Goal: Task Accomplishment & Management: Manage account settings

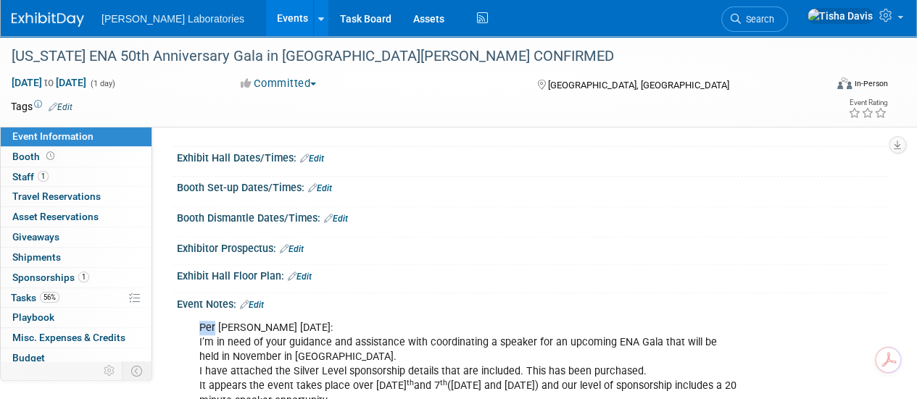
scroll to position [129, 0]
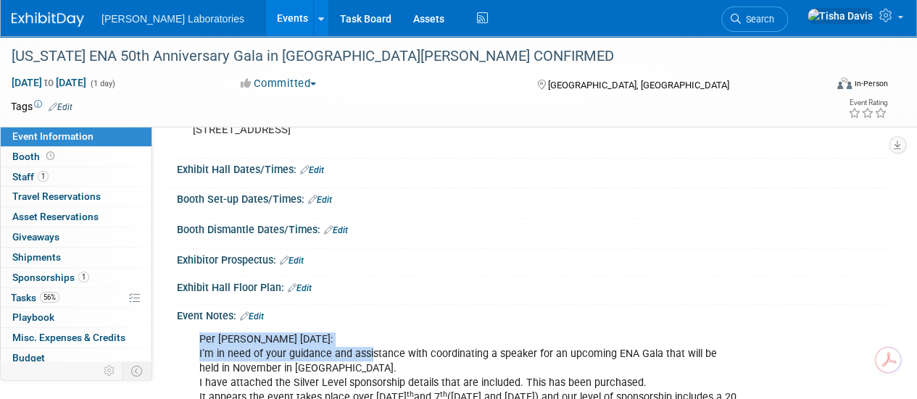
drag, startPoint x: 373, startPoint y: 352, endPoint x: 261, endPoint y: 312, distance: 118.3
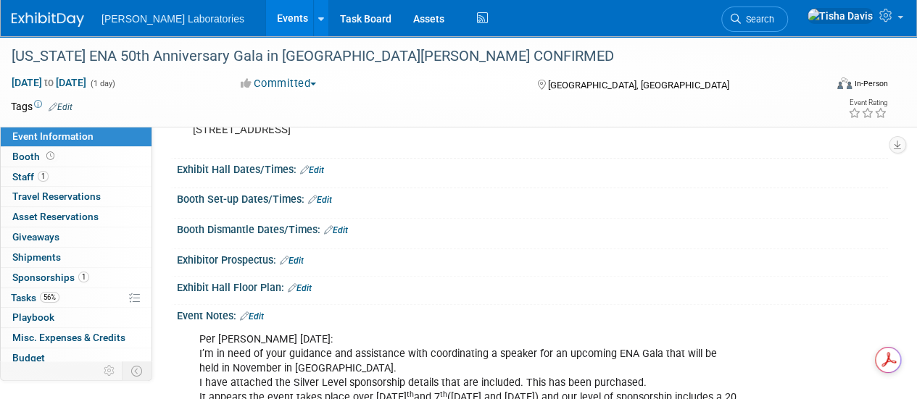
click at [829, 191] on div "Booth Set-up Dates/Times: Edit" at bounding box center [532, 197] width 711 height 19
click at [260, 315] on link "Edit" at bounding box center [252, 317] width 24 height 10
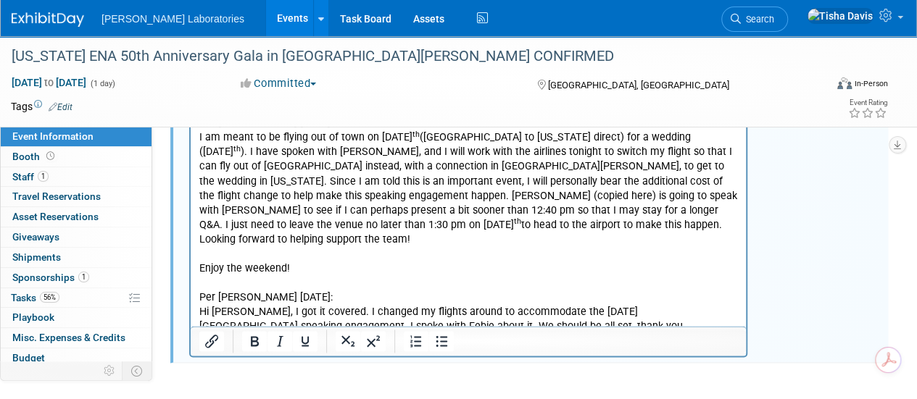
scroll to position [3549, 0]
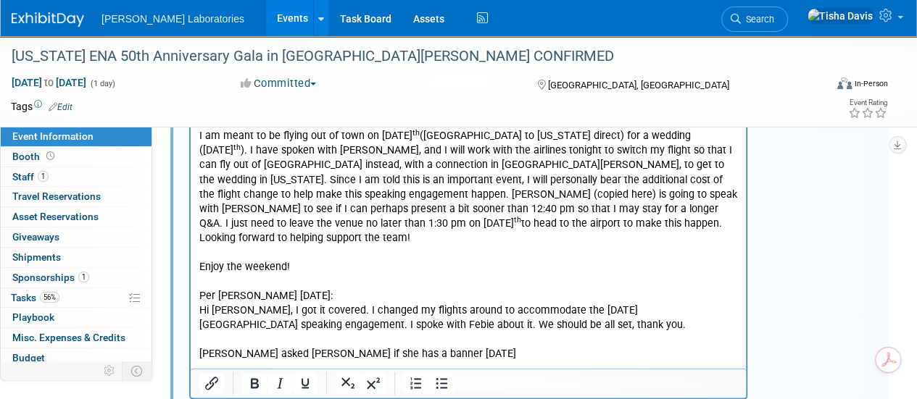
drag, startPoint x: 428, startPoint y: 334, endPoint x: 703, endPoint y: 322, distance: 275.7
click at [703, 391] on p "We have an i-STAT banner kit but nothing specific to hs-TnI. Can you send us a …" at bounding box center [468, 398] width 539 height 14
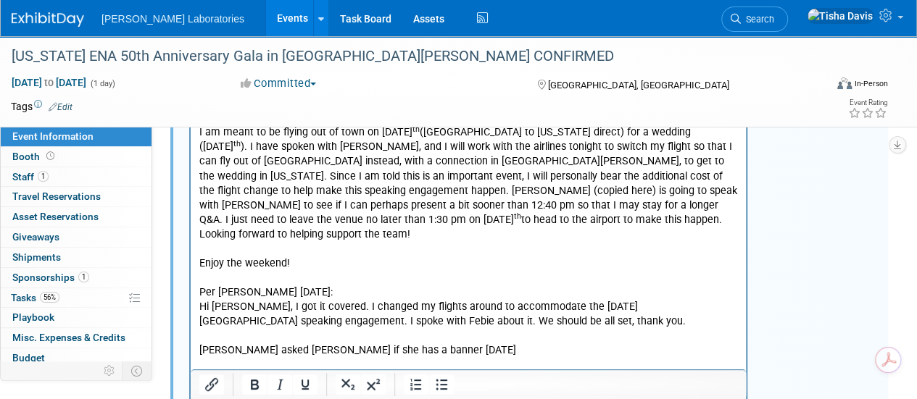
scroll to position [3580, 0]
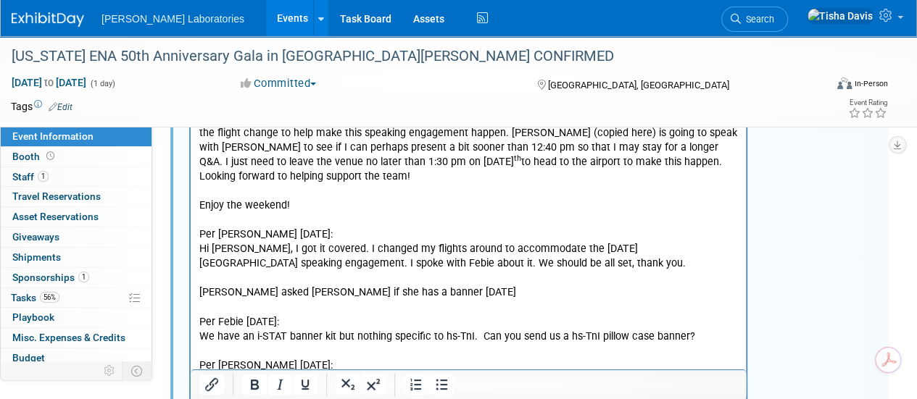
scroll to position [3625, 0]
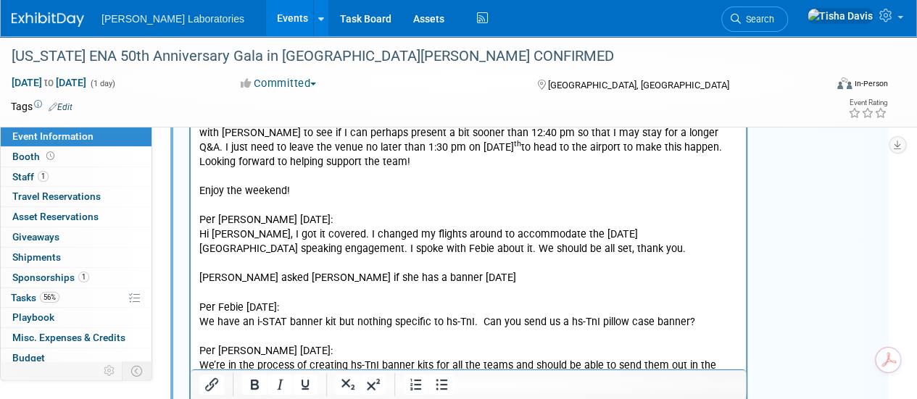
click at [572, 358] on p "We’re in the process of creating hs-TnI banner kits for all the teams and shoul…" at bounding box center [468, 379] width 539 height 43
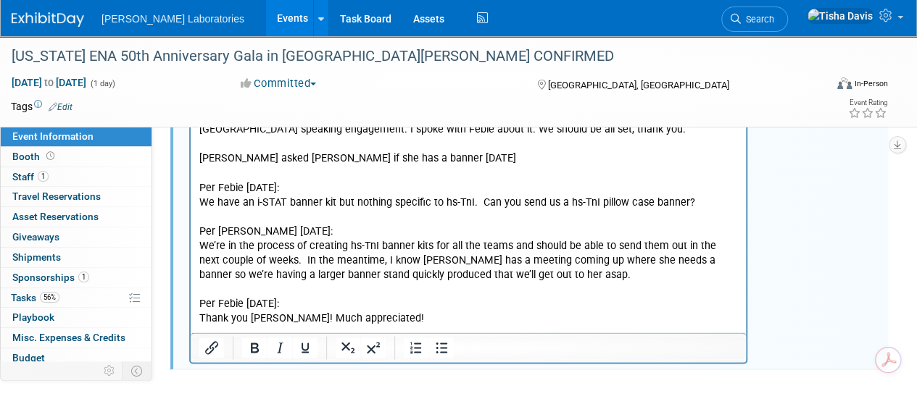
scroll to position [3747, 0]
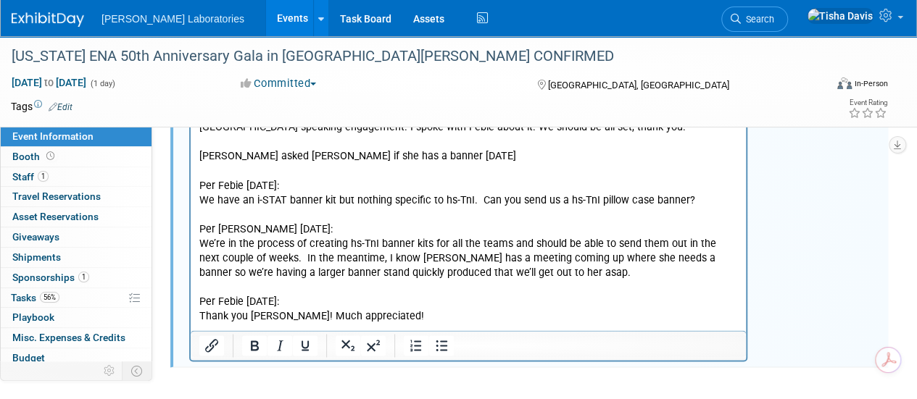
click at [286, 353] on p "Rich Text Area. Press ALT-0 for help." at bounding box center [468, 360] width 539 height 14
click at [661, 353] on p "😊 Thank you [PERSON_NAME]! I feel special! I really appreciate all the support …" at bounding box center [468, 360] width 539 height 14
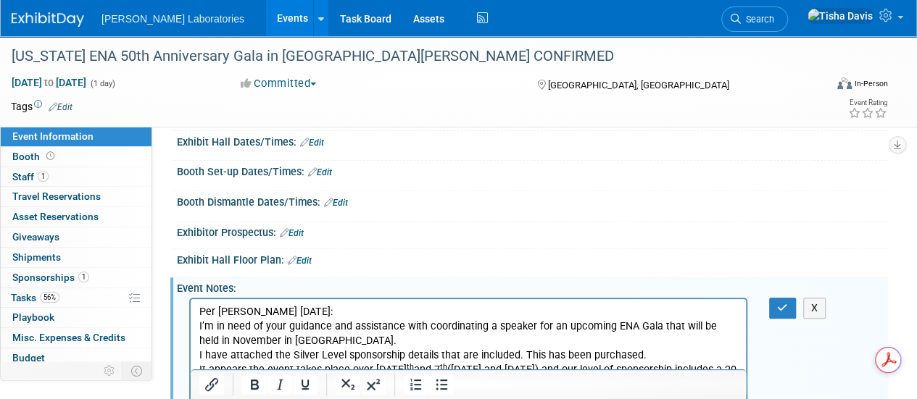
scroll to position [151, 0]
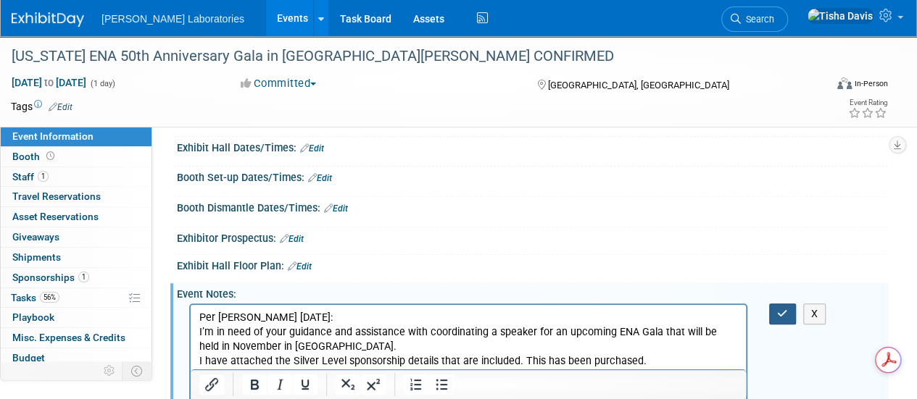
click at [777, 309] on icon "button" at bounding box center [782, 314] width 11 height 10
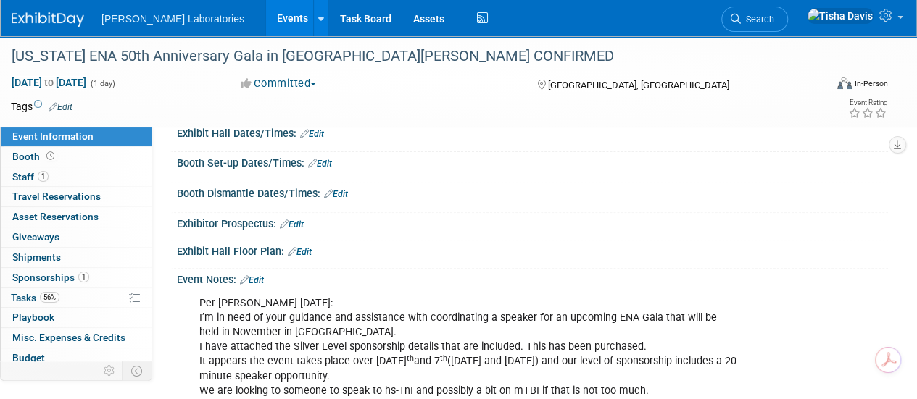
scroll to position [183, 0]
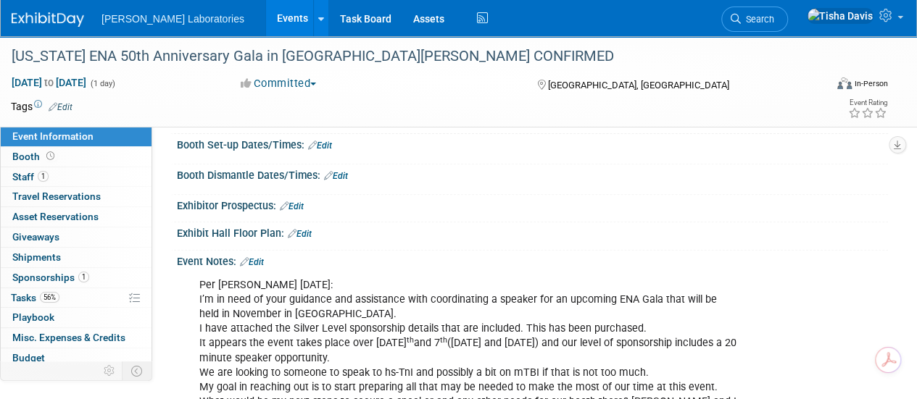
click at [262, 260] on link "Edit" at bounding box center [252, 262] width 24 height 10
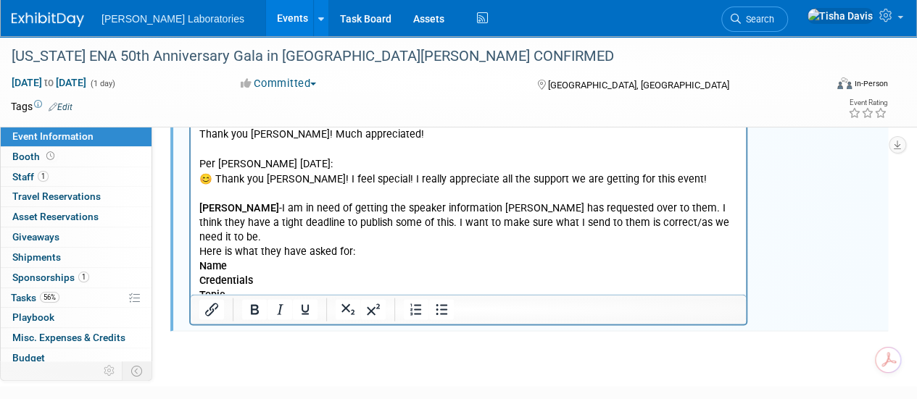
scroll to position [3939, 0]
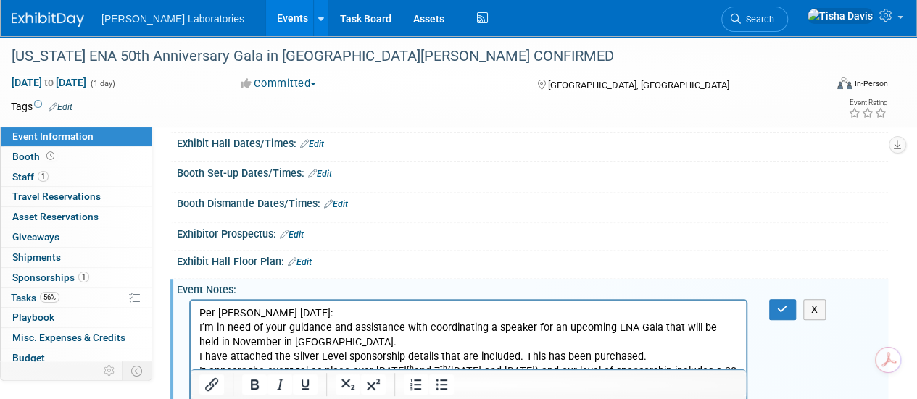
scroll to position [171, 0]
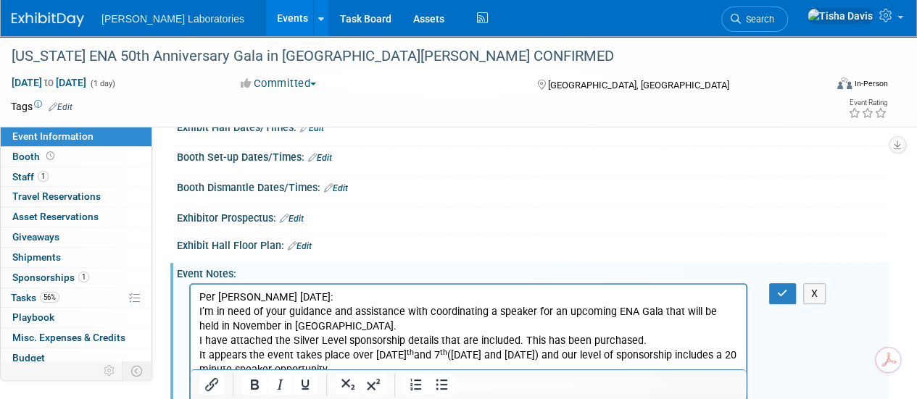
click at [782, 290] on icon "button" at bounding box center [782, 293] width 11 height 10
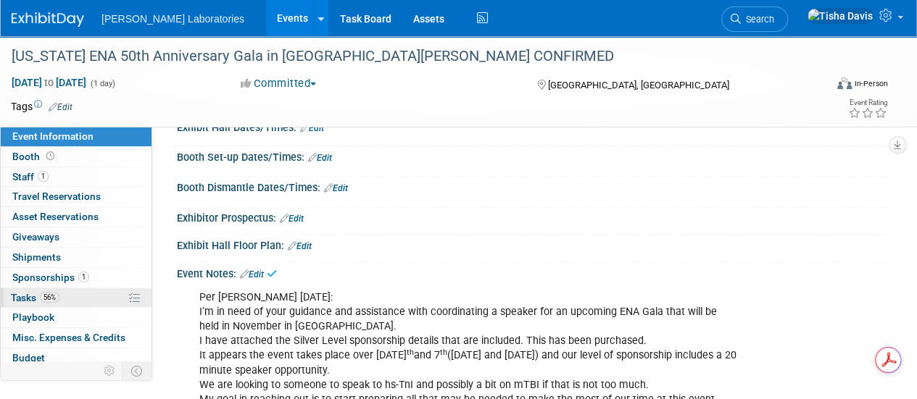
click at [29, 294] on span "Tasks 56%" at bounding box center [35, 298] width 49 height 12
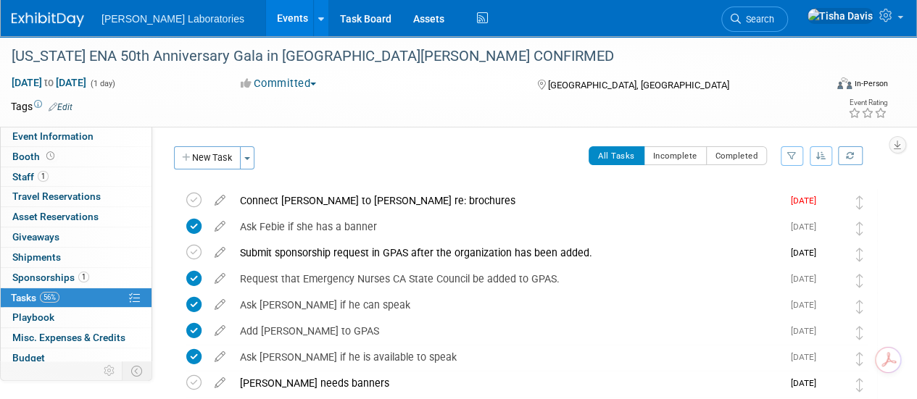
click at [344, 173] on div "All Tasks Incomplete Completed Filter by Assignee -- Select Assignee -- All una…" at bounding box center [569, 161] width 615 height 30
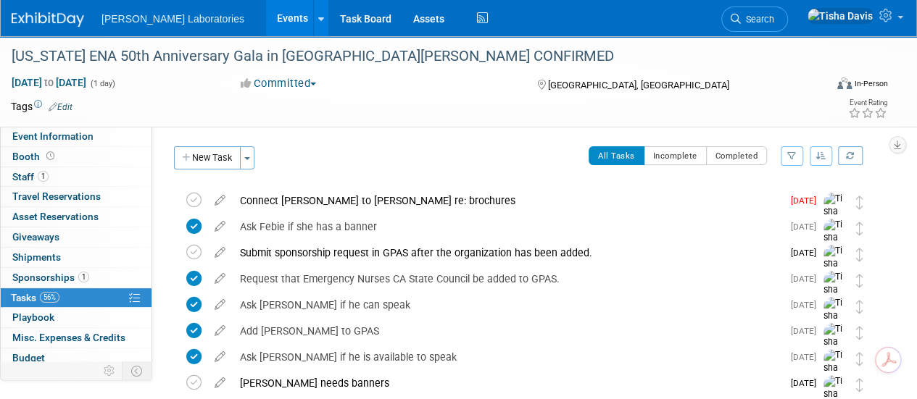
click at [344, 173] on div "All Tasks Incomplete Completed Filter by Assignee -- Select Assignee -- All una…" at bounding box center [569, 161] width 615 height 30
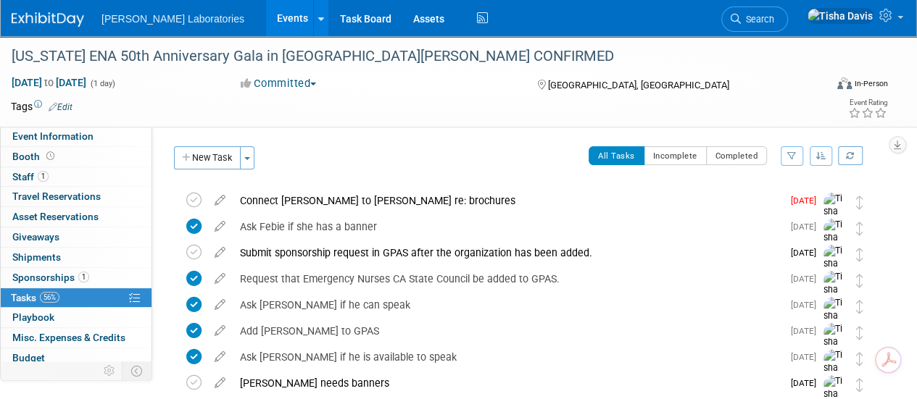
drag, startPoint x: 344, startPoint y: 173, endPoint x: 336, endPoint y: 167, distance: 9.8
click at [336, 167] on div "All Tasks Incomplete Completed Filter by Assignee -- Select Assignee -- All una…" at bounding box center [569, 161] width 615 height 30
click at [197, 198] on icon at bounding box center [193, 200] width 15 height 15
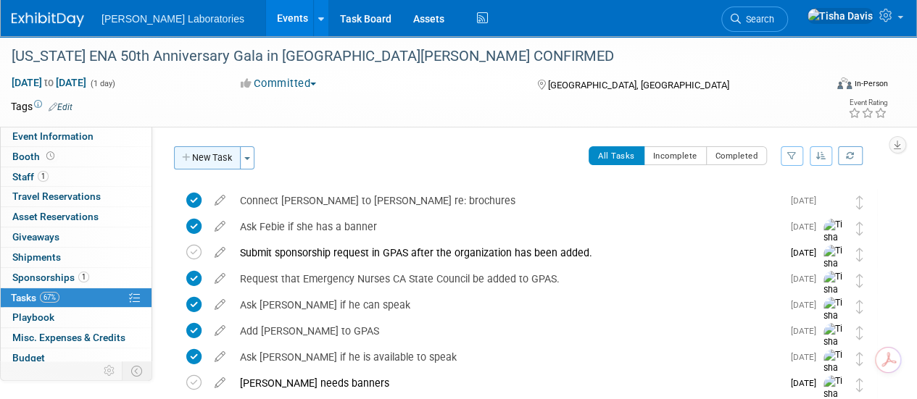
click at [217, 159] on button "New Task" at bounding box center [207, 157] width 67 height 23
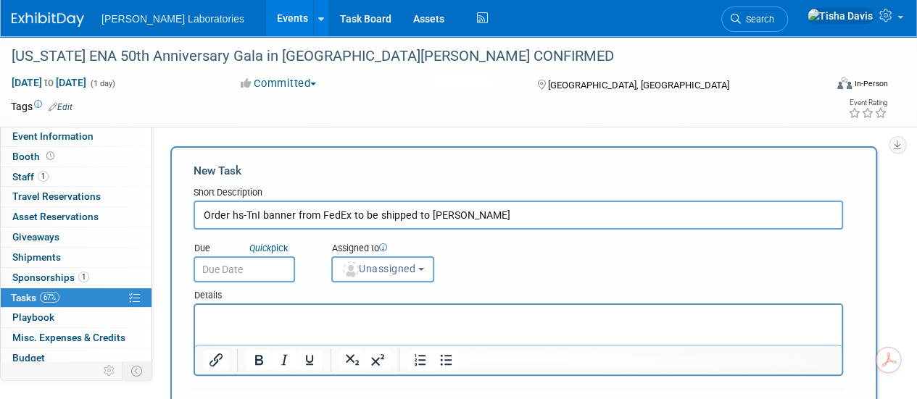
type input "Order hs-TnI banner from FedEx to be shipped to [PERSON_NAME]"
click at [225, 269] on input "text" at bounding box center [244, 270] width 101 height 26
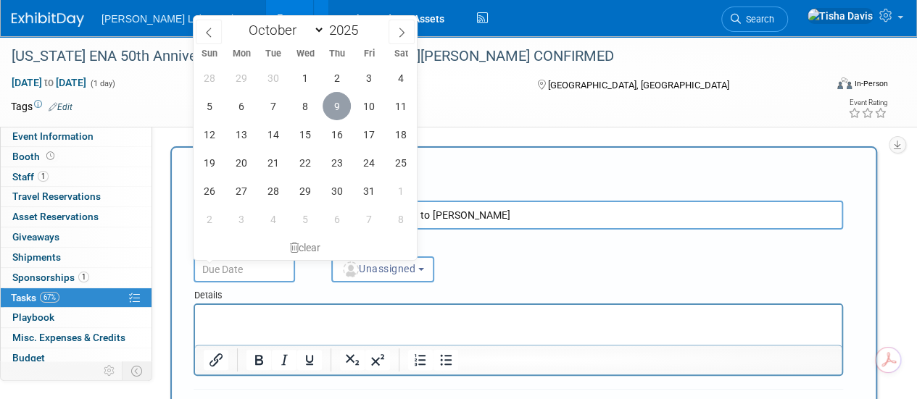
drag, startPoint x: 338, startPoint y: 106, endPoint x: 328, endPoint y: 105, distance: 10.2
click at [328, 105] on span "9" at bounding box center [337, 106] width 28 height 28
type input "[DATE]"
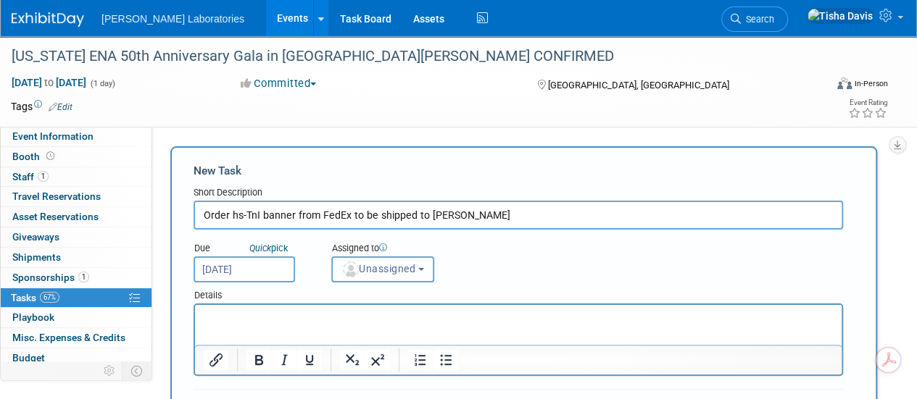
click at [396, 277] on button "Unassigned" at bounding box center [382, 270] width 103 height 26
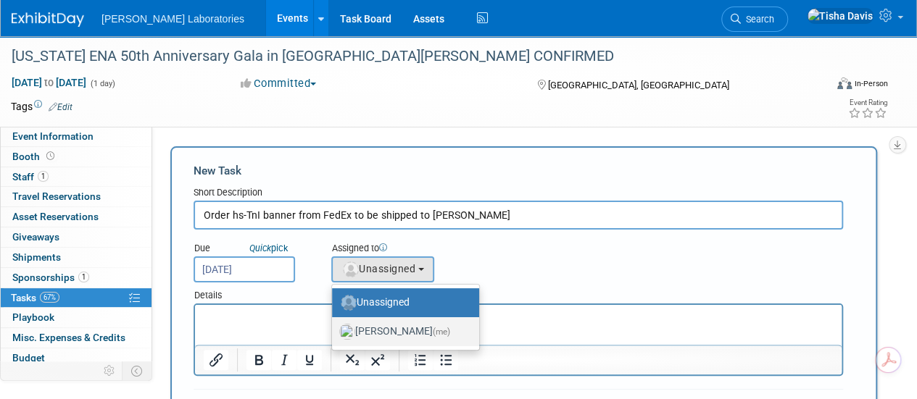
click at [380, 334] on label "[PERSON_NAME] (me)" at bounding box center [401, 331] width 125 height 23
click at [334, 334] on input "[PERSON_NAME] (me)" at bounding box center [329, 329] width 9 height 9
select select "2770856e-d6b1-4121-bfe1-202d7e478624"
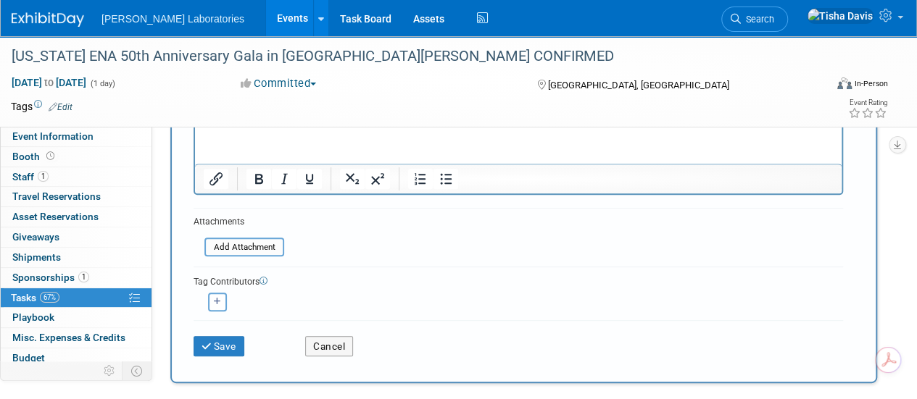
scroll to position [209, 0]
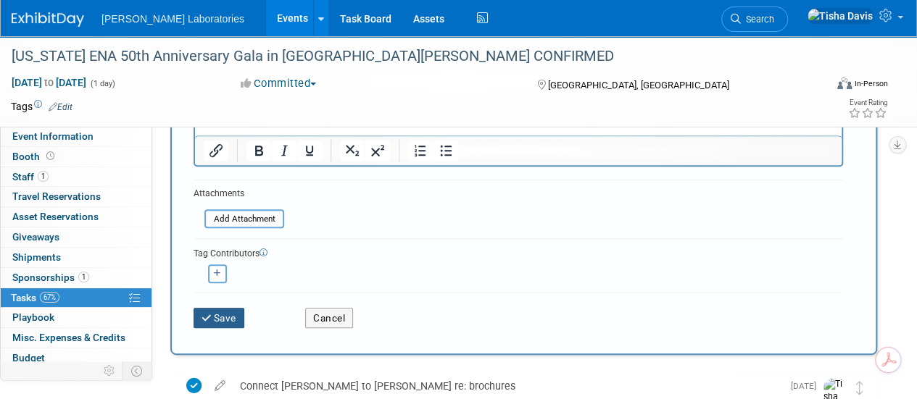
click at [226, 323] on button "Save" at bounding box center [219, 318] width 51 height 20
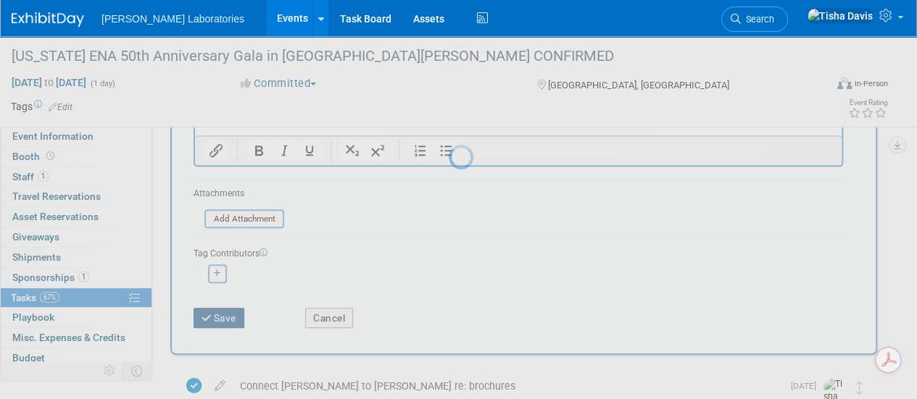
scroll to position [55, 0]
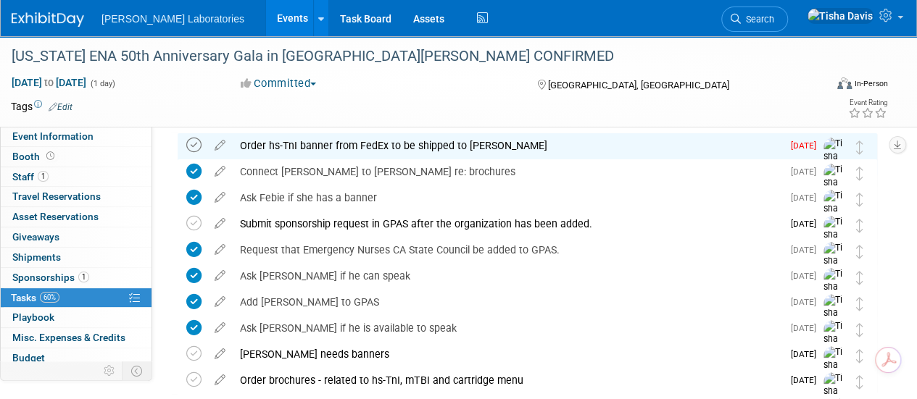
click at [198, 148] on icon at bounding box center [193, 145] width 15 height 15
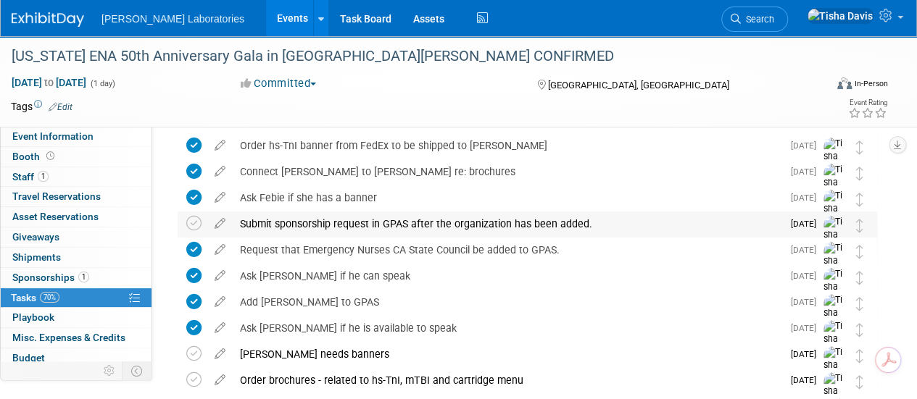
click at [449, 220] on div "Submit sponsorship request in GPAS after the organization has been added." at bounding box center [507, 224] width 549 height 25
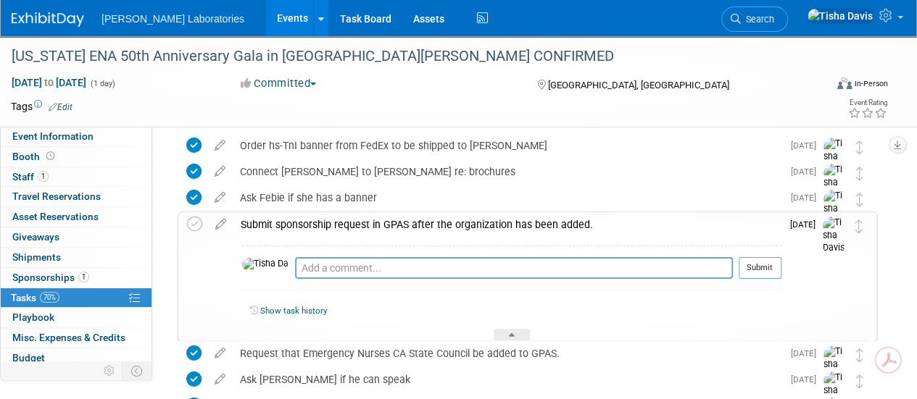
scroll to position [0, 0]
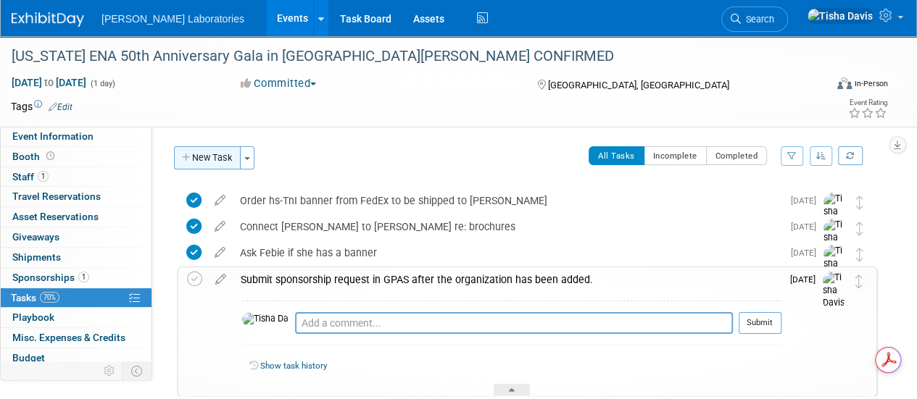
click at [201, 154] on button "New Task" at bounding box center [207, 157] width 67 height 23
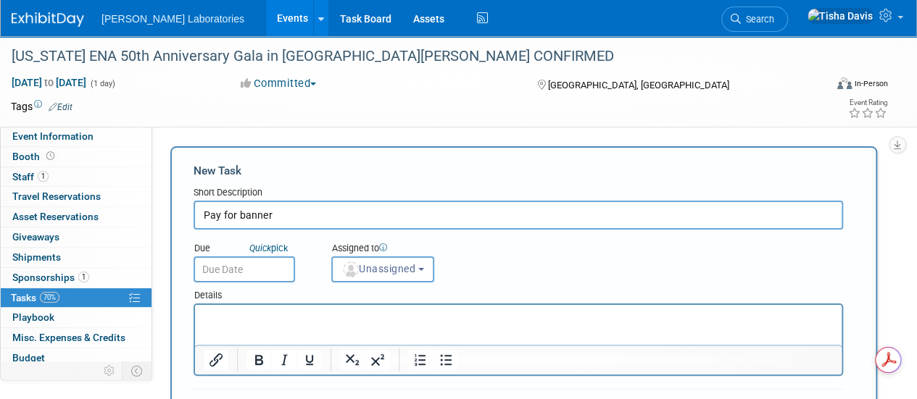
type input "Pay for banner"
click at [247, 271] on input "text" at bounding box center [244, 270] width 101 height 26
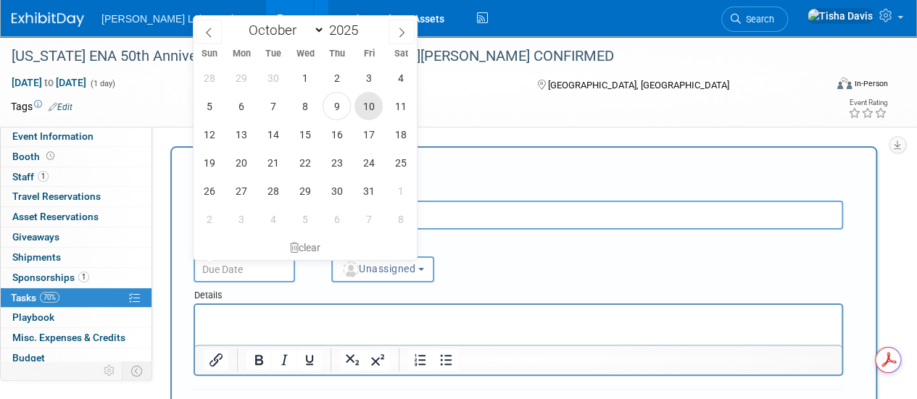
click at [370, 104] on span "10" at bounding box center [368, 106] width 28 height 28
type input "[DATE]"
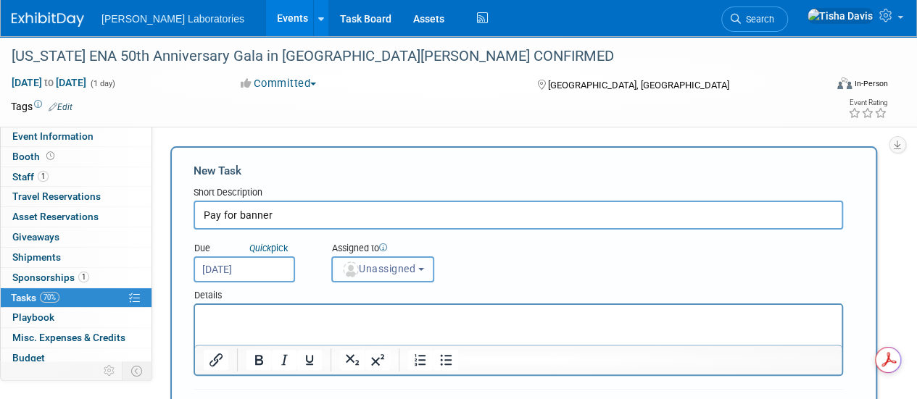
click at [416, 279] on button "Unassigned" at bounding box center [382, 270] width 103 height 26
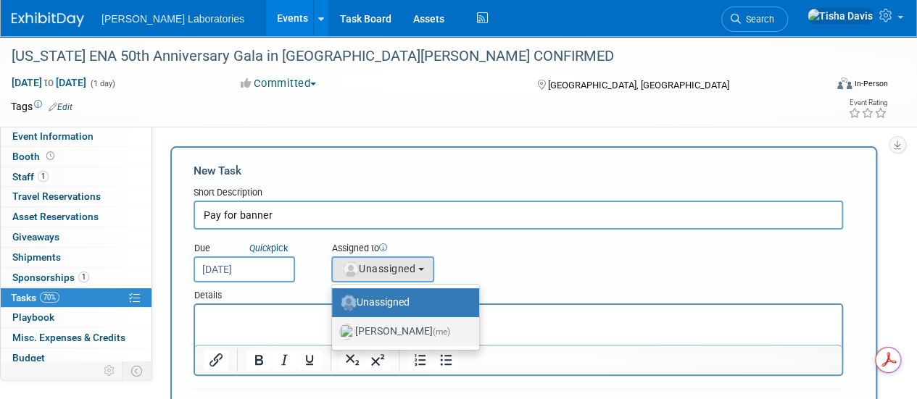
click at [396, 333] on label "[PERSON_NAME] (me)" at bounding box center [401, 331] width 125 height 23
click at [334, 333] on input "[PERSON_NAME] (me)" at bounding box center [329, 329] width 9 height 9
select select "2770856e-d6b1-4121-bfe1-202d7e478624"
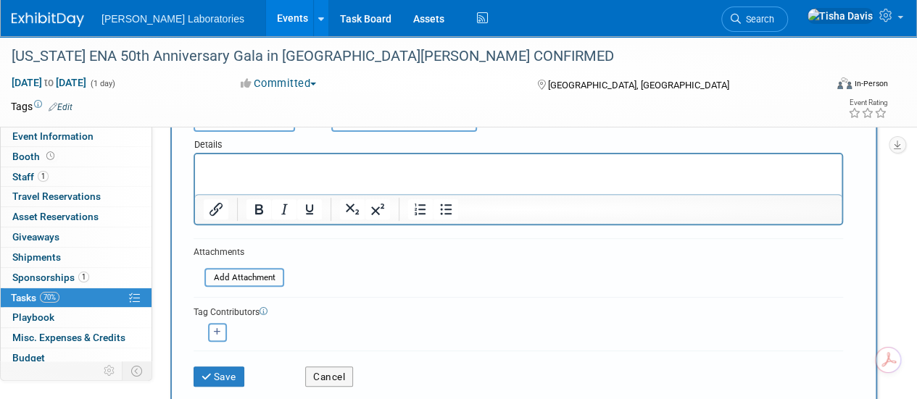
scroll to position [154, 0]
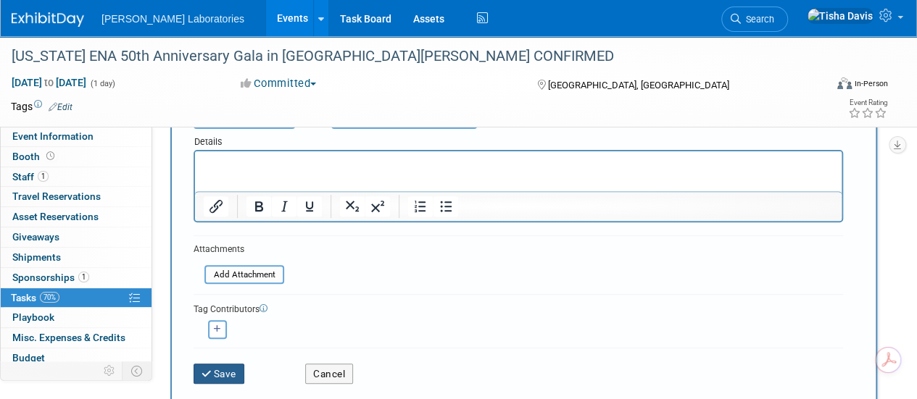
click at [214, 370] on button "Save" at bounding box center [219, 374] width 51 height 20
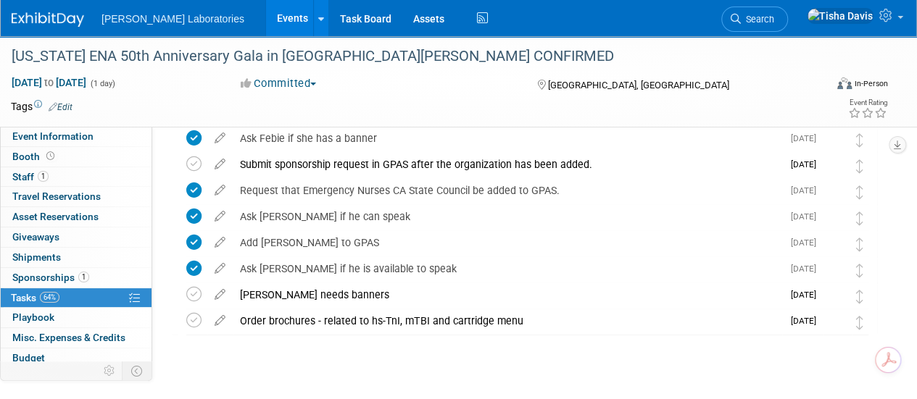
scroll to position [140, 0]
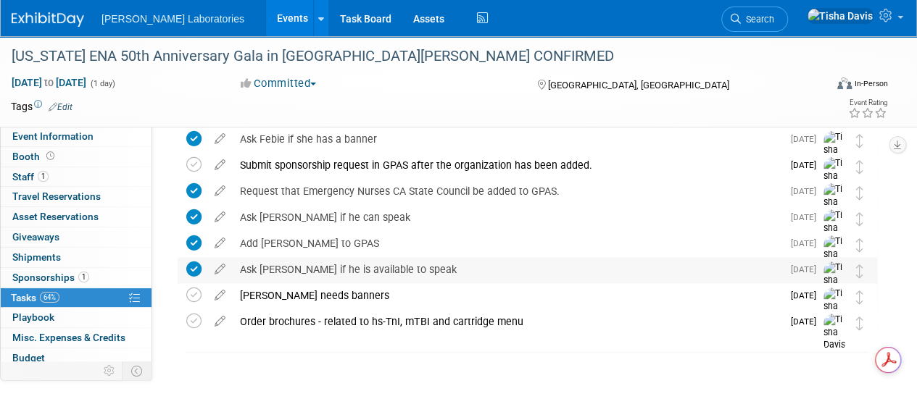
click at [342, 280] on div "Ask [PERSON_NAME] if he is available to speak" at bounding box center [507, 269] width 549 height 25
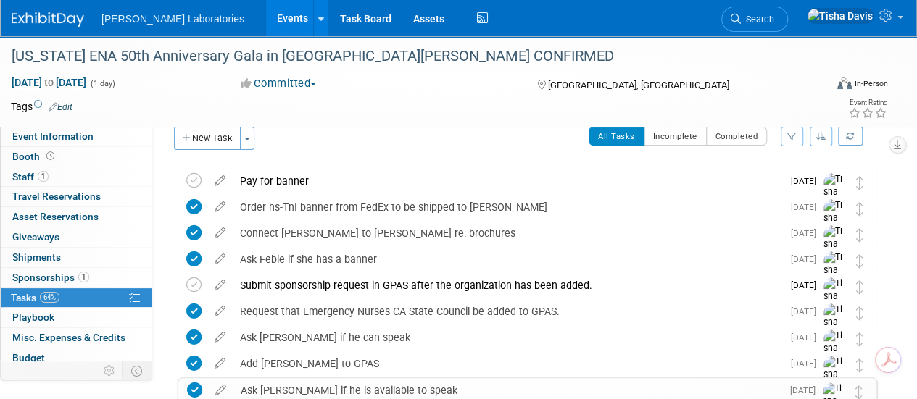
scroll to position [9, 0]
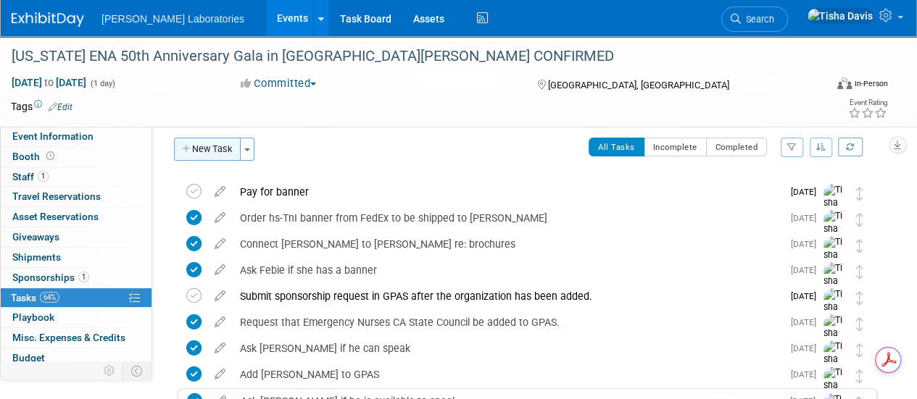
click at [202, 156] on button "New Task" at bounding box center [207, 149] width 67 height 23
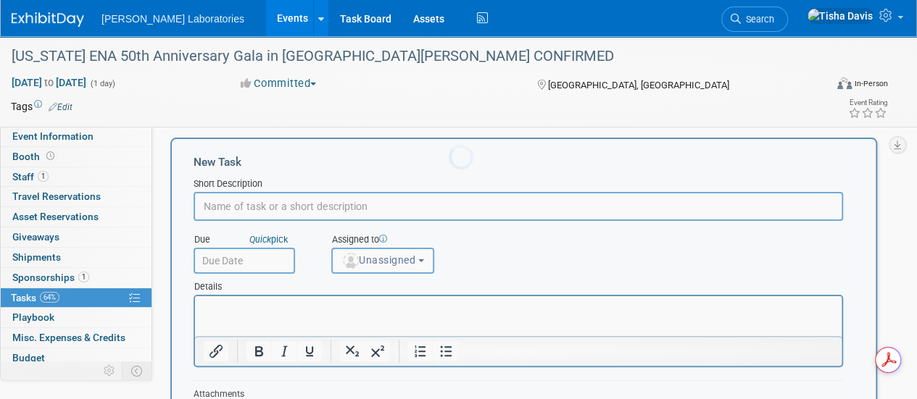
scroll to position [0, 0]
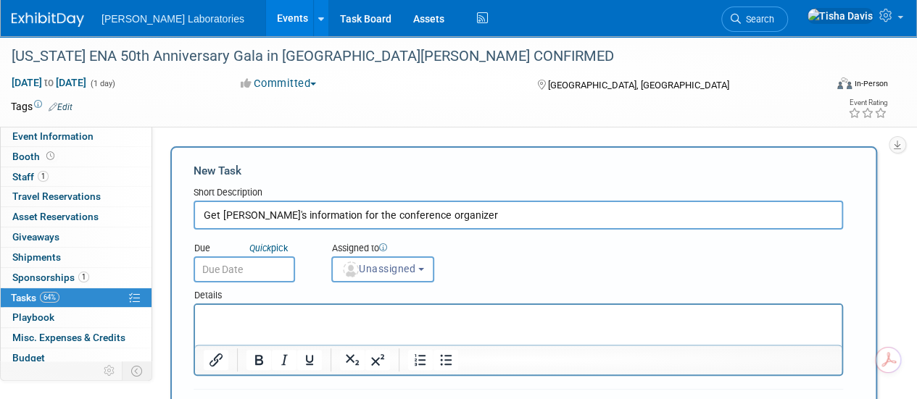
type input "Get [PERSON_NAME]'s information for the conference organizer"
click at [209, 271] on input "text" at bounding box center [244, 270] width 101 height 26
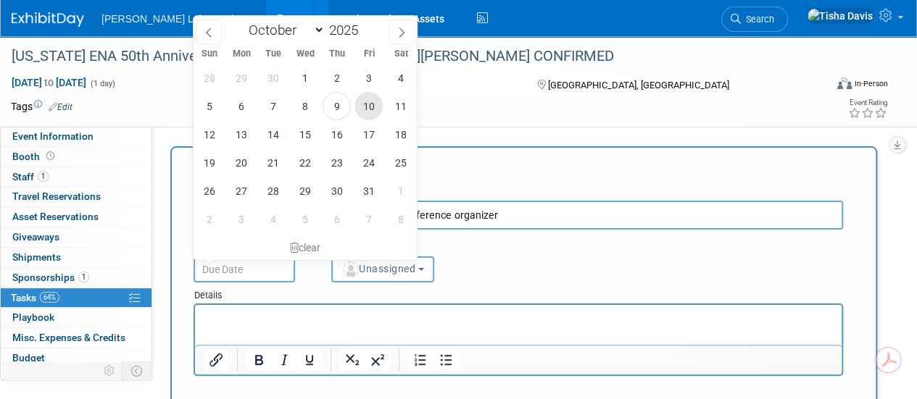
click at [376, 110] on span "10" at bounding box center [368, 106] width 28 height 28
type input "[DATE]"
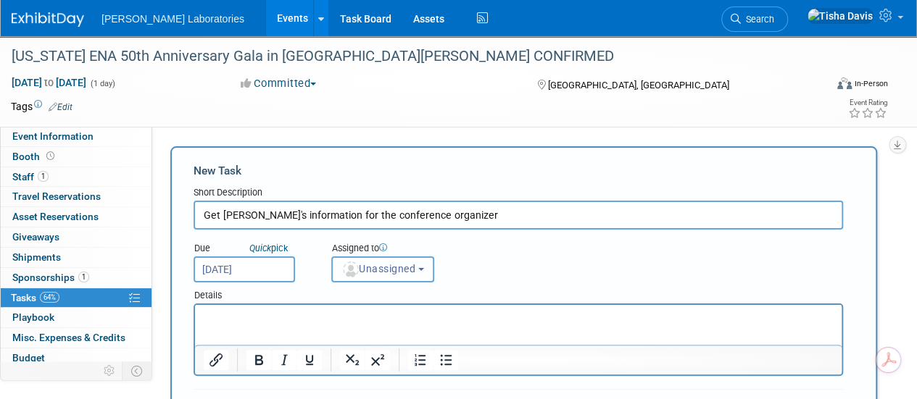
click at [429, 272] on button "Unassigned" at bounding box center [382, 270] width 103 height 26
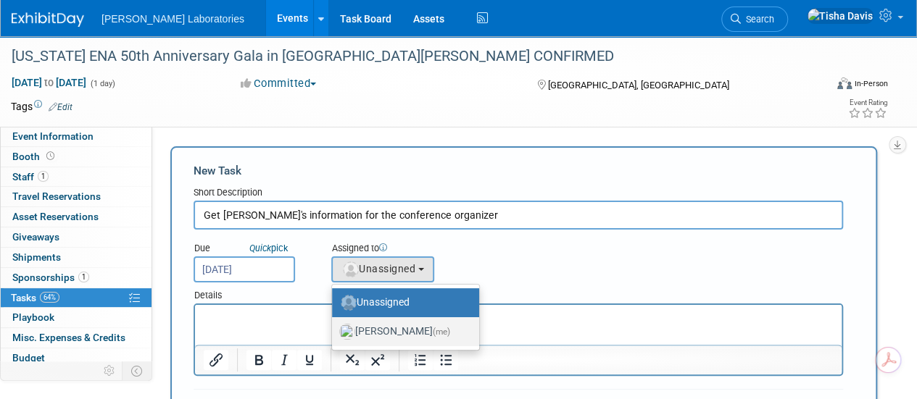
click at [405, 334] on label "[PERSON_NAME] (me)" at bounding box center [401, 331] width 125 height 23
click at [334, 334] on input "[PERSON_NAME] (me)" at bounding box center [329, 329] width 9 height 9
select select "2770856e-d6b1-4121-bfe1-202d7e478624"
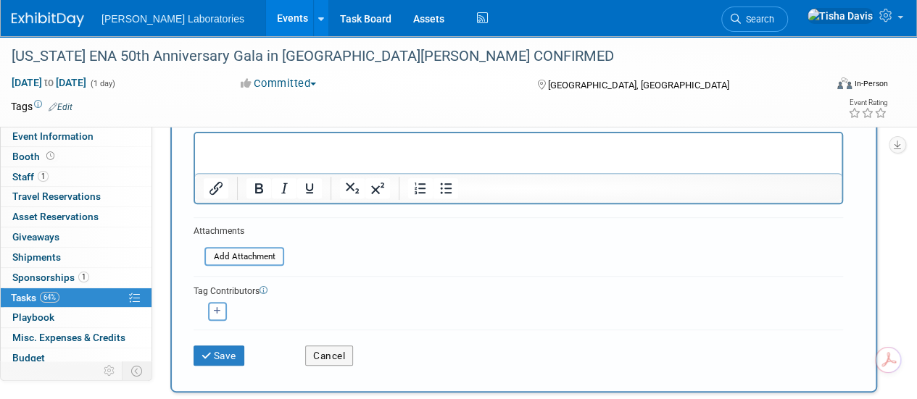
scroll to position [180, 0]
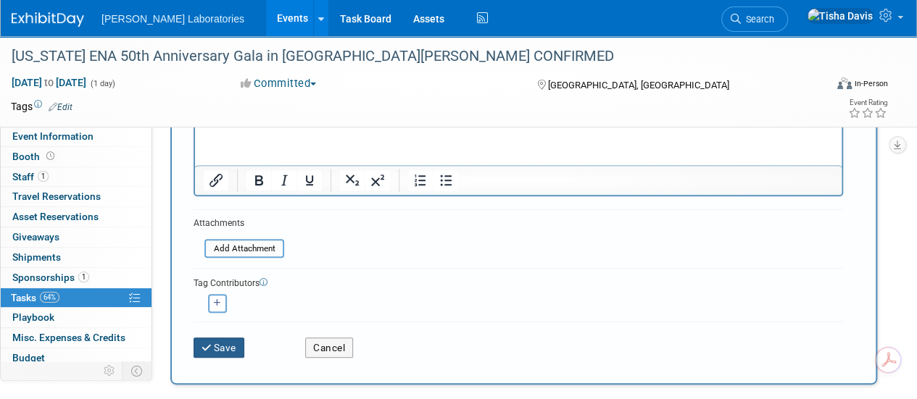
drag, startPoint x: 233, startPoint y: 343, endPoint x: 217, endPoint y: 349, distance: 17.2
click at [217, 349] on button "Save" at bounding box center [219, 348] width 51 height 20
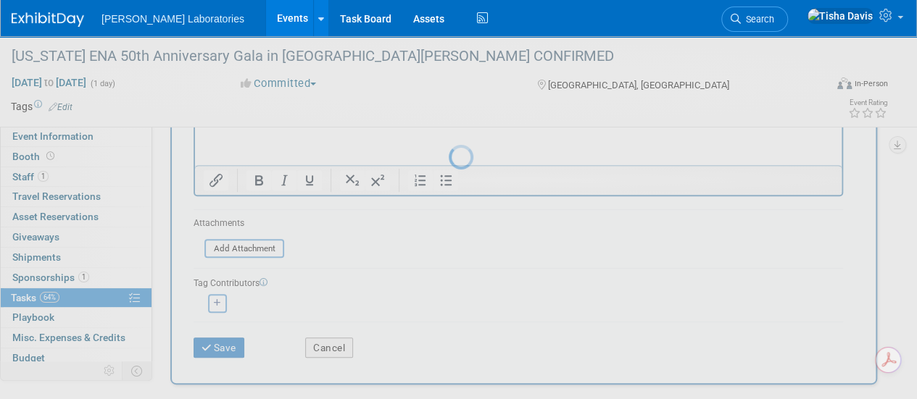
scroll to position [55, 0]
